Goal: Transaction & Acquisition: Subscribe to service/newsletter

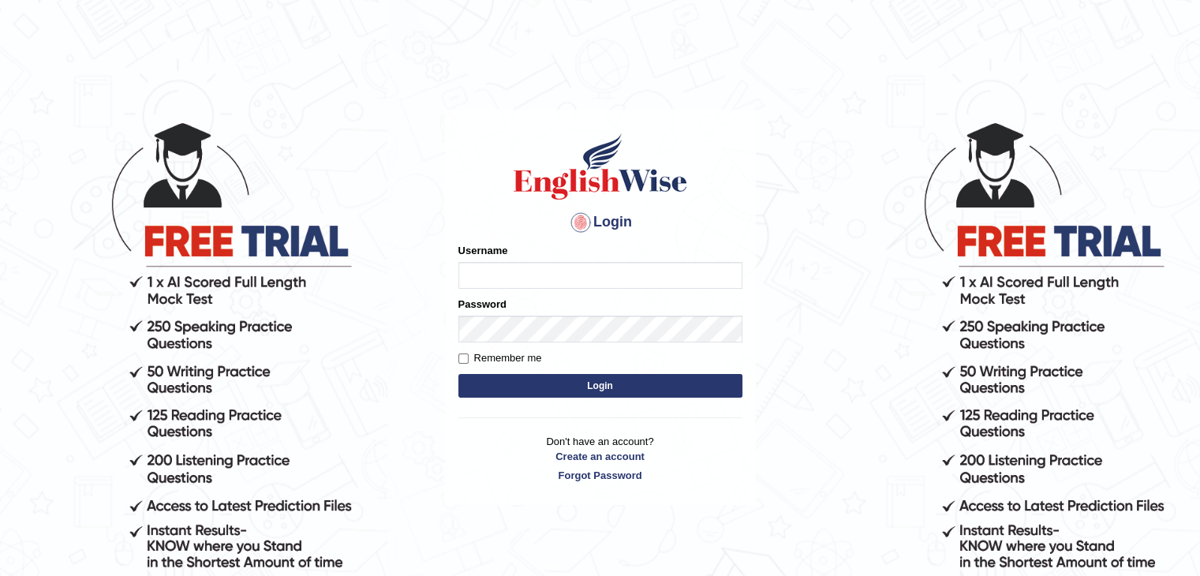
type input "_biju_thomas_"
click at [603, 384] on button "Login" at bounding box center [600, 386] width 284 height 24
type input "_biju_thomas_"
drag, startPoint x: 0, startPoint y: 0, endPoint x: 603, endPoint y: 384, distance: 714.7
click at [603, 384] on button "Login" at bounding box center [600, 386] width 284 height 24
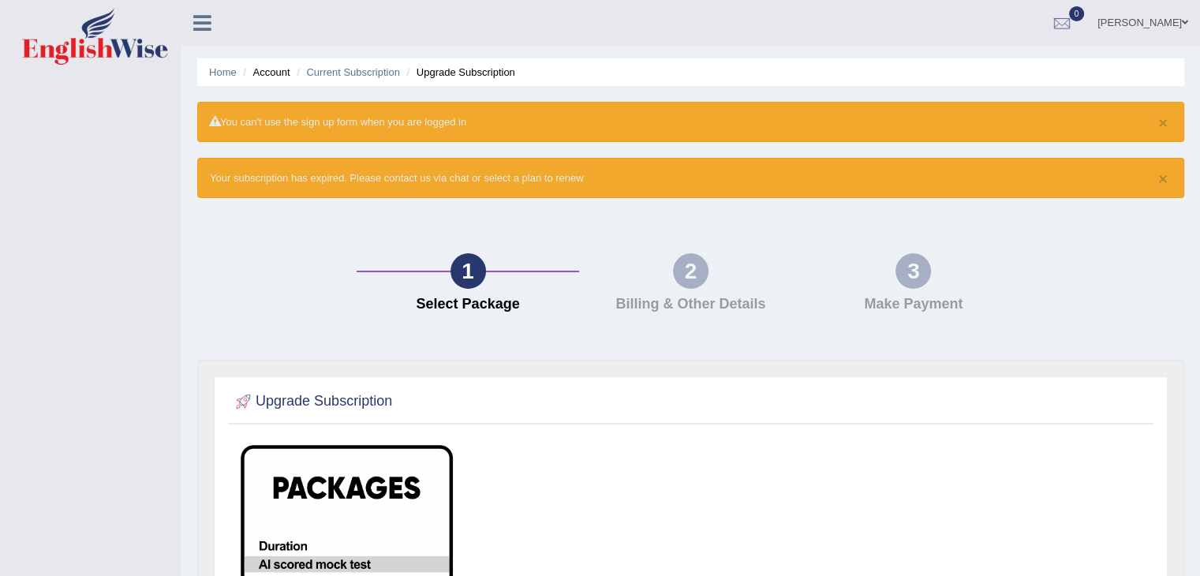
click at [210, 29] on icon at bounding box center [202, 23] width 18 height 21
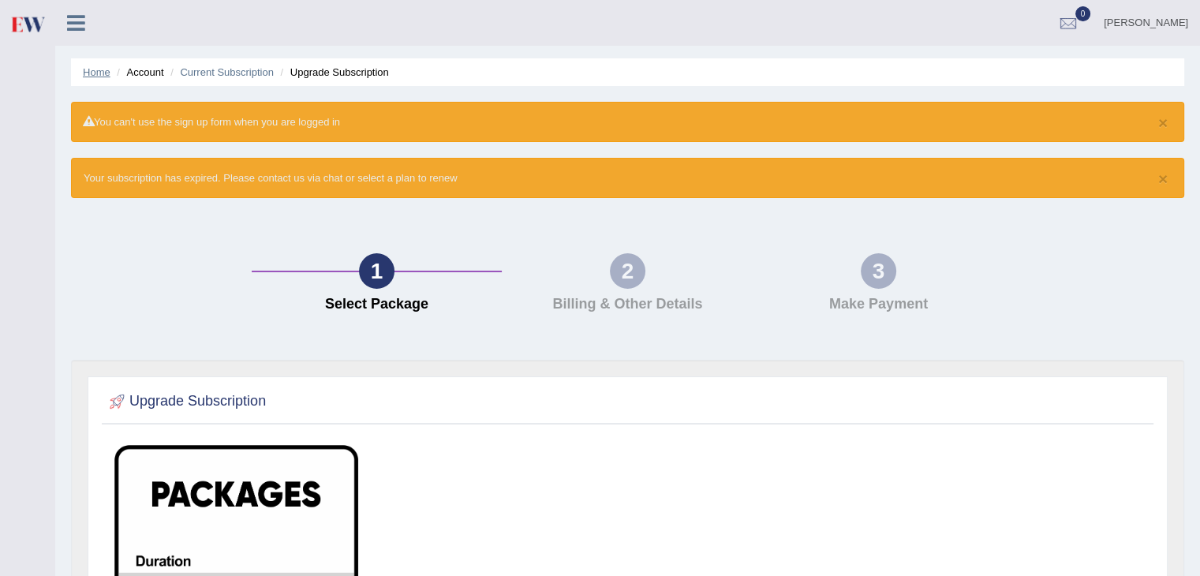
click at [94, 67] on link "Home" at bounding box center [97, 72] width 28 height 12
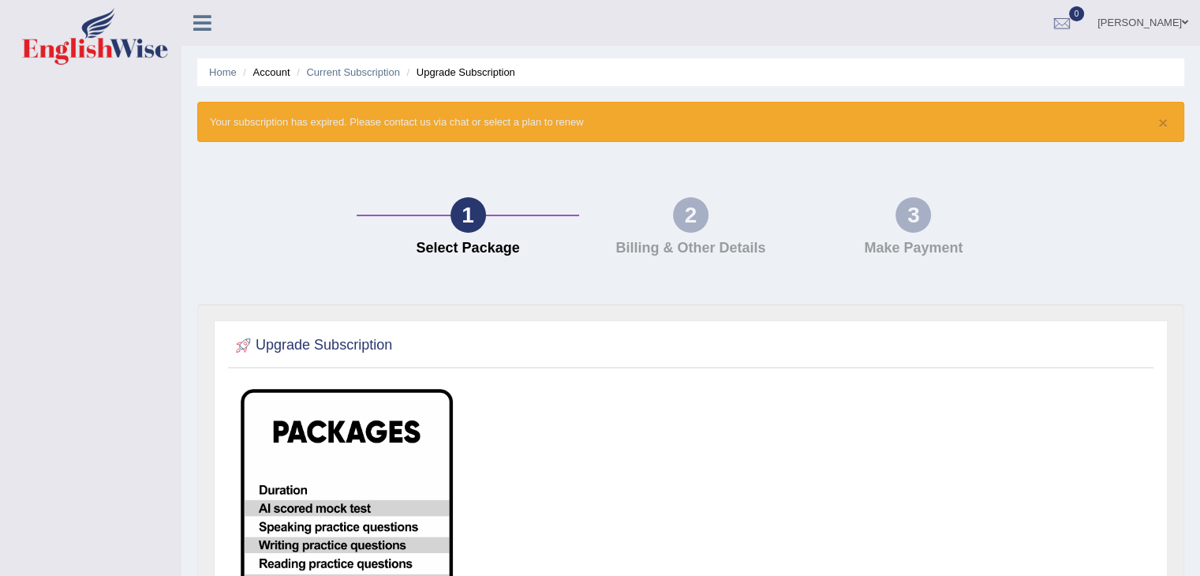
click at [1177, 20] on link "biju thomas" at bounding box center [1142, 20] width 114 height 41
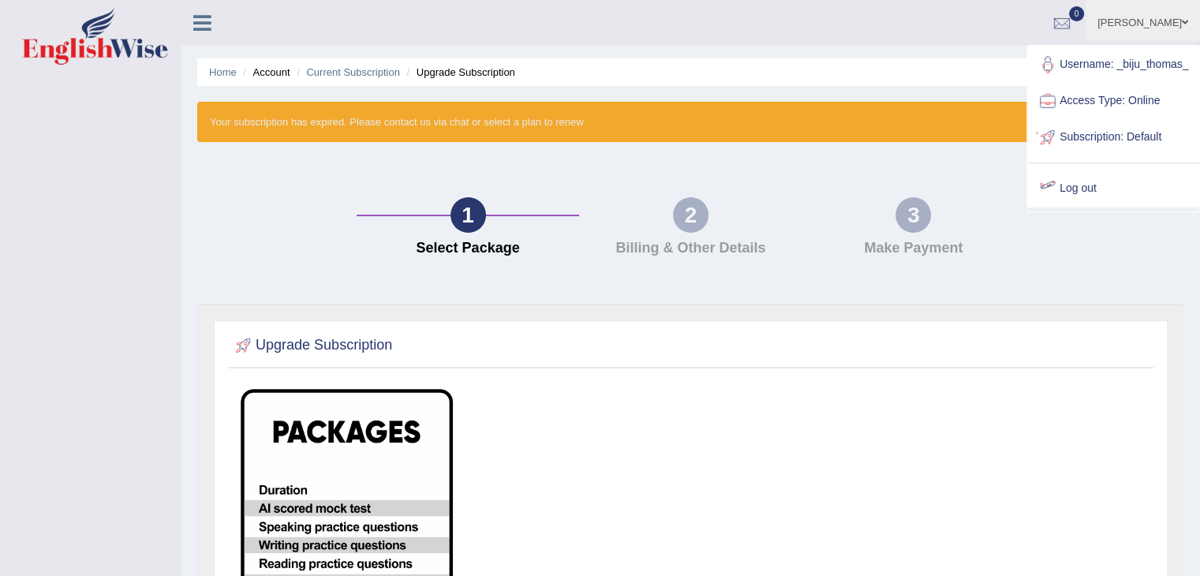
click at [1080, 192] on link "Log out" at bounding box center [1113, 188] width 170 height 36
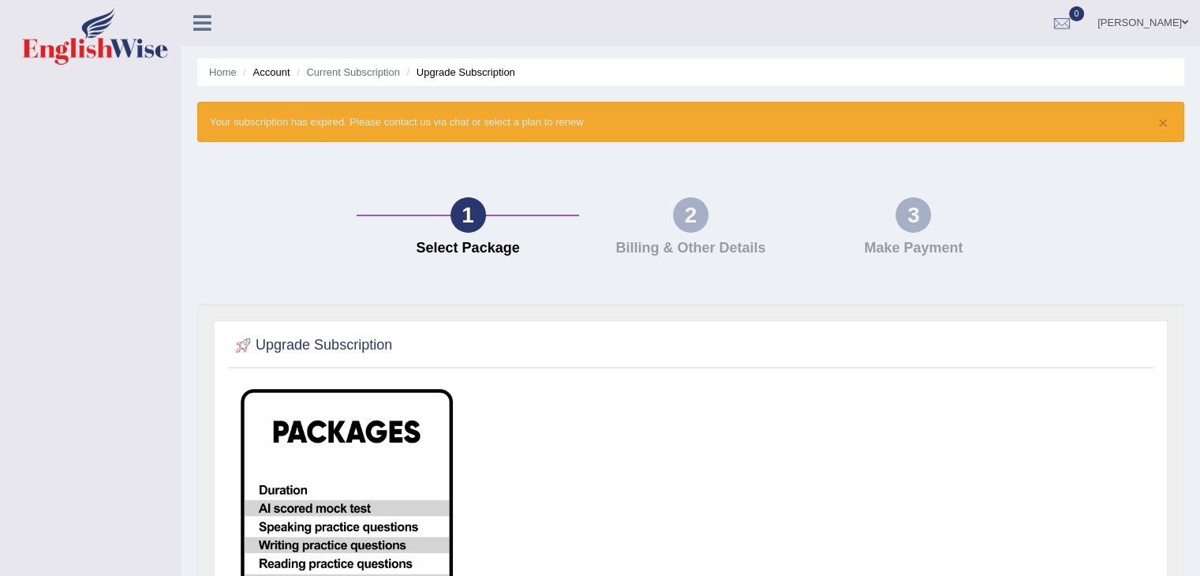
click at [1171, 23] on link "biju thomas" at bounding box center [1142, 20] width 114 height 41
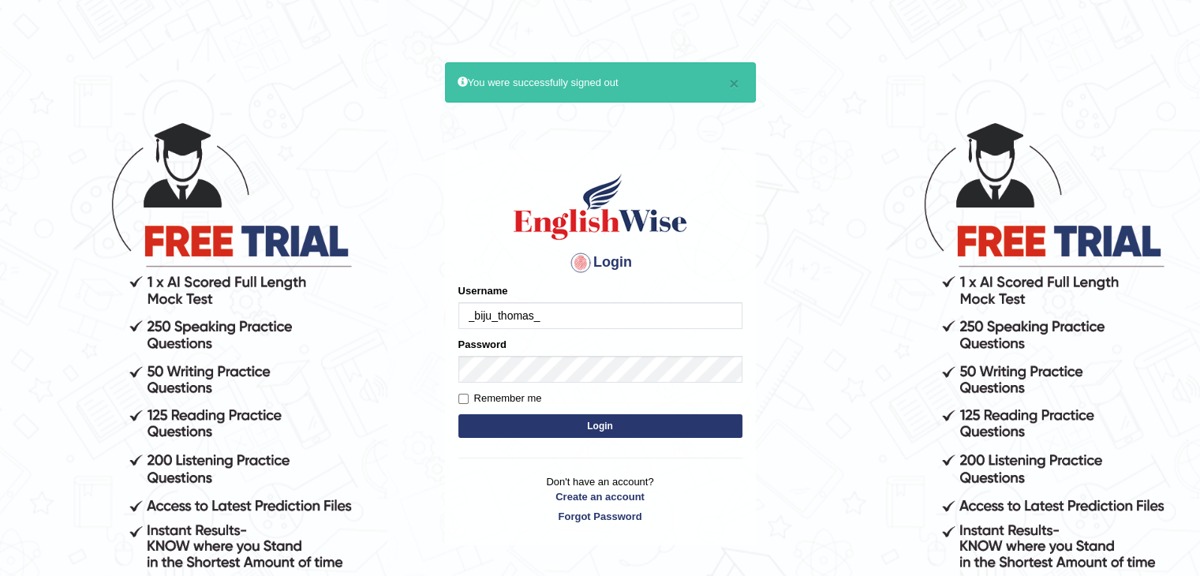
click at [593, 322] on input "_biju_thomas_" at bounding box center [600, 315] width 284 height 27
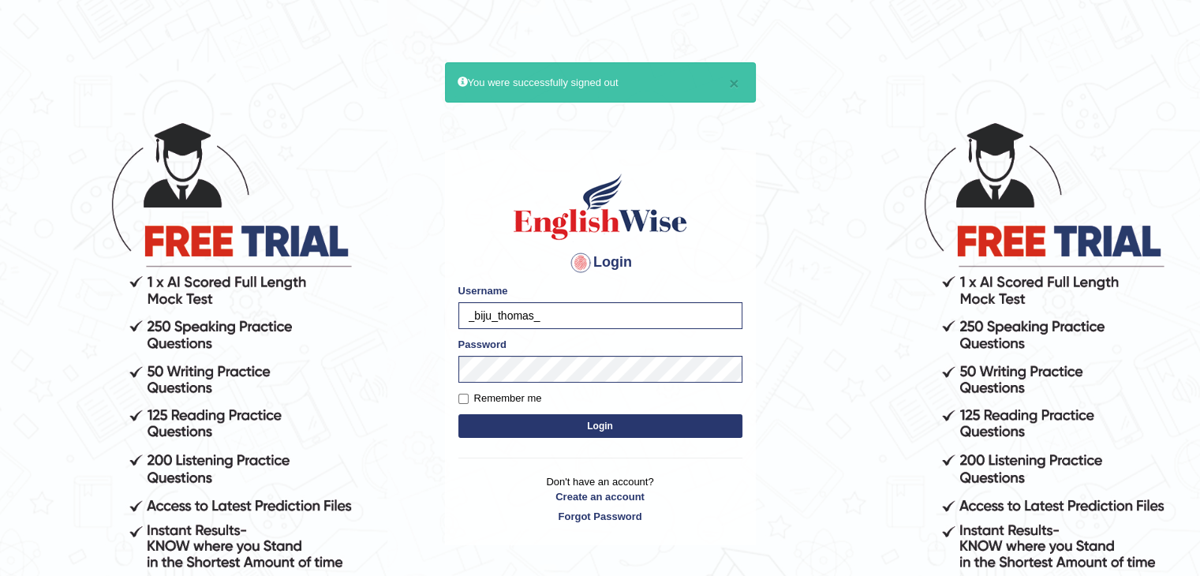
type input "anlinmariabiju"
click at [593, 496] on link "Create an account" at bounding box center [600, 496] width 284 height 15
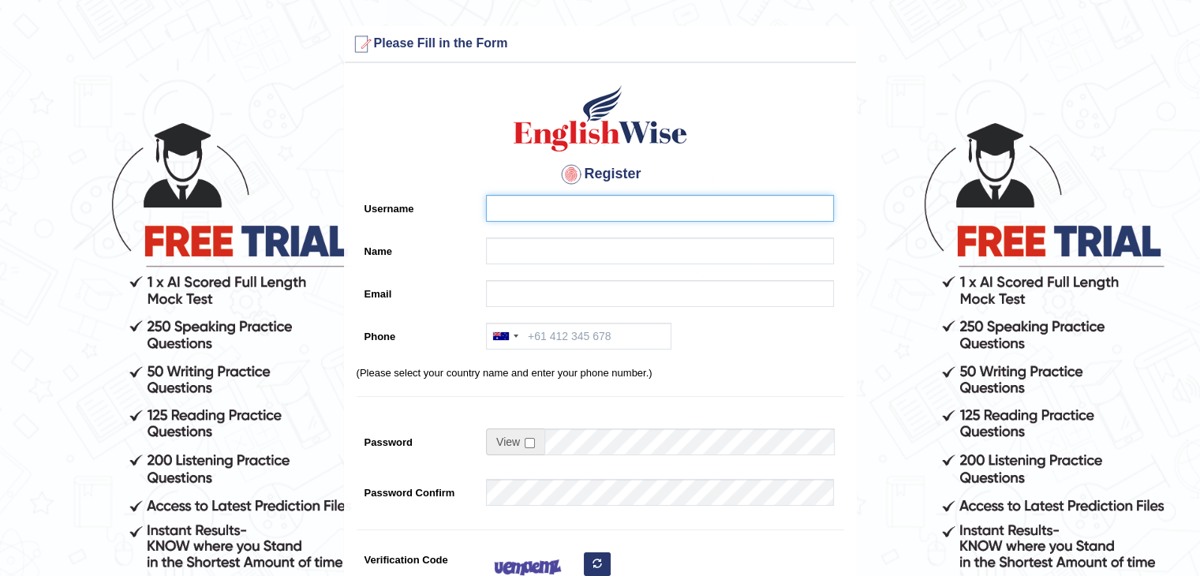
click at [582, 212] on input "Username" at bounding box center [660, 208] width 348 height 27
type input "anlinmariabiju"
click at [533, 251] on div "Register Username anlinmariabiju Name Email Phone [GEOGRAPHIC_DATA] +61 [GEOGRA…" at bounding box center [600, 400] width 511 height 659
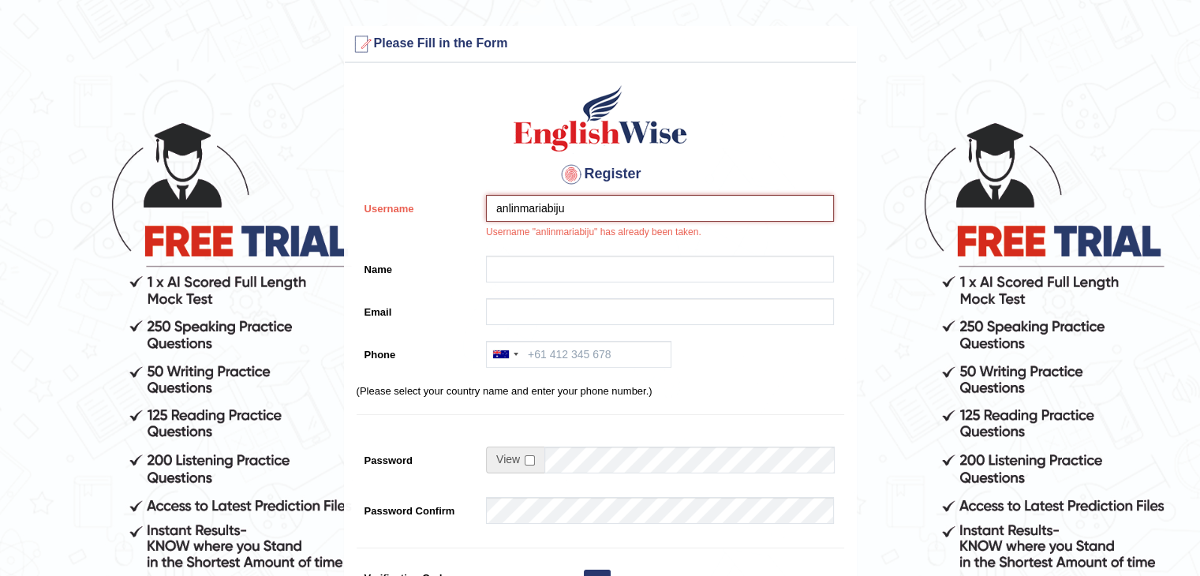
click at [624, 205] on input "anlinmariabiju" at bounding box center [660, 208] width 348 height 27
